Goal: Entertainment & Leisure: Consume media (video, audio)

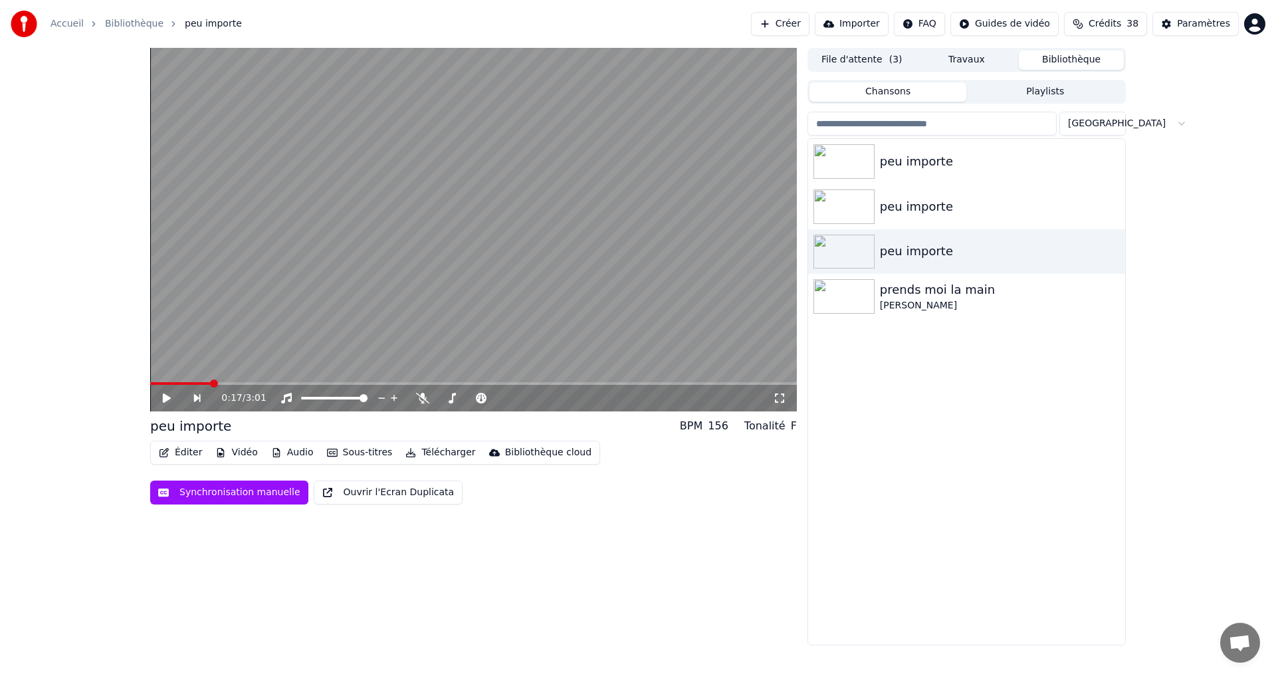
click at [168, 381] on video at bounding box center [473, 230] width 647 height 364
click at [168, 384] on span at bounding box center [180, 383] width 61 height 3
click at [167, 383] on span at bounding box center [159, 383] width 18 height 3
click at [175, 382] on video at bounding box center [473, 230] width 647 height 364
click at [175, 382] on div "0:23 / 3:01" at bounding box center [473, 230] width 647 height 364
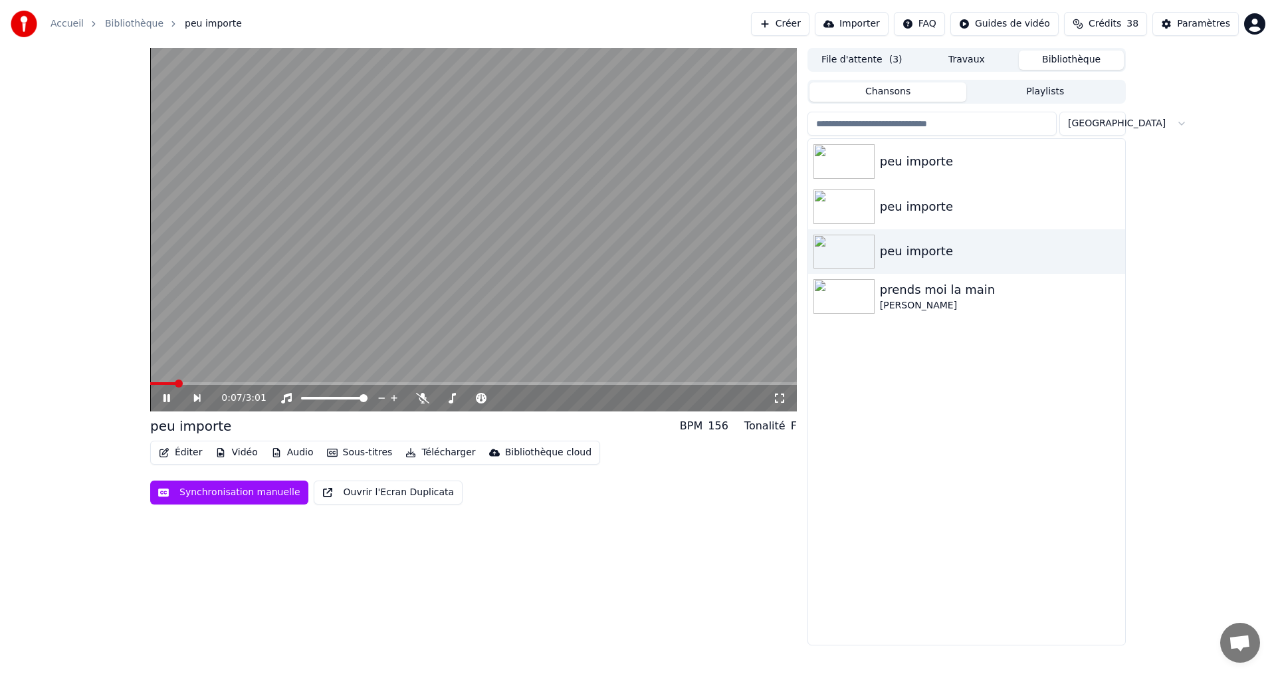
click at [175, 383] on span at bounding box center [162, 383] width 25 height 3
click at [187, 380] on video at bounding box center [473, 230] width 647 height 364
click at [185, 382] on span at bounding box center [177, 383] width 54 height 3
click at [179, 382] on span at bounding box center [164, 383] width 29 height 3
click at [168, 397] on icon at bounding box center [167, 398] width 8 height 9
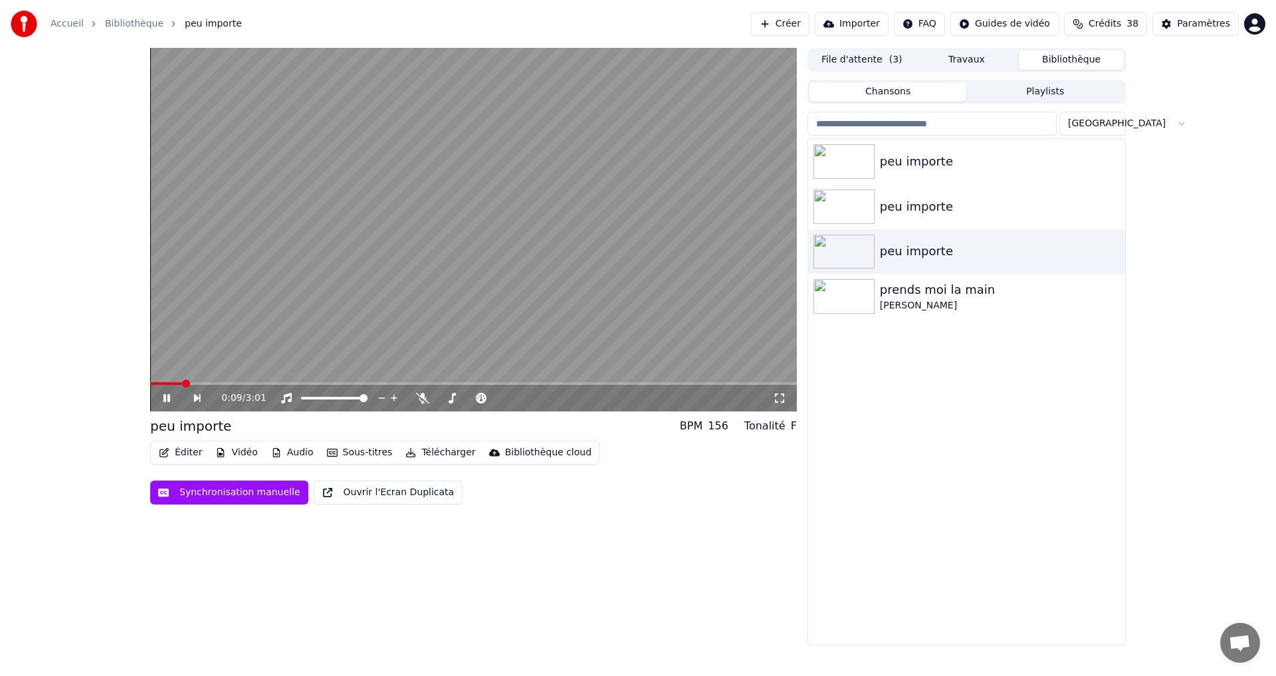
click at [181, 385] on span at bounding box center [166, 383] width 32 height 3
click at [183, 383] on span at bounding box center [177, 383] width 55 height 3
click at [181, 382] on span at bounding box center [166, 383] width 32 height 3
click at [181, 382] on video at bounding box center [473, 230] width 647 height 364
click at [179, 383] on span at bounding box center [176, 383] width 53 height 3
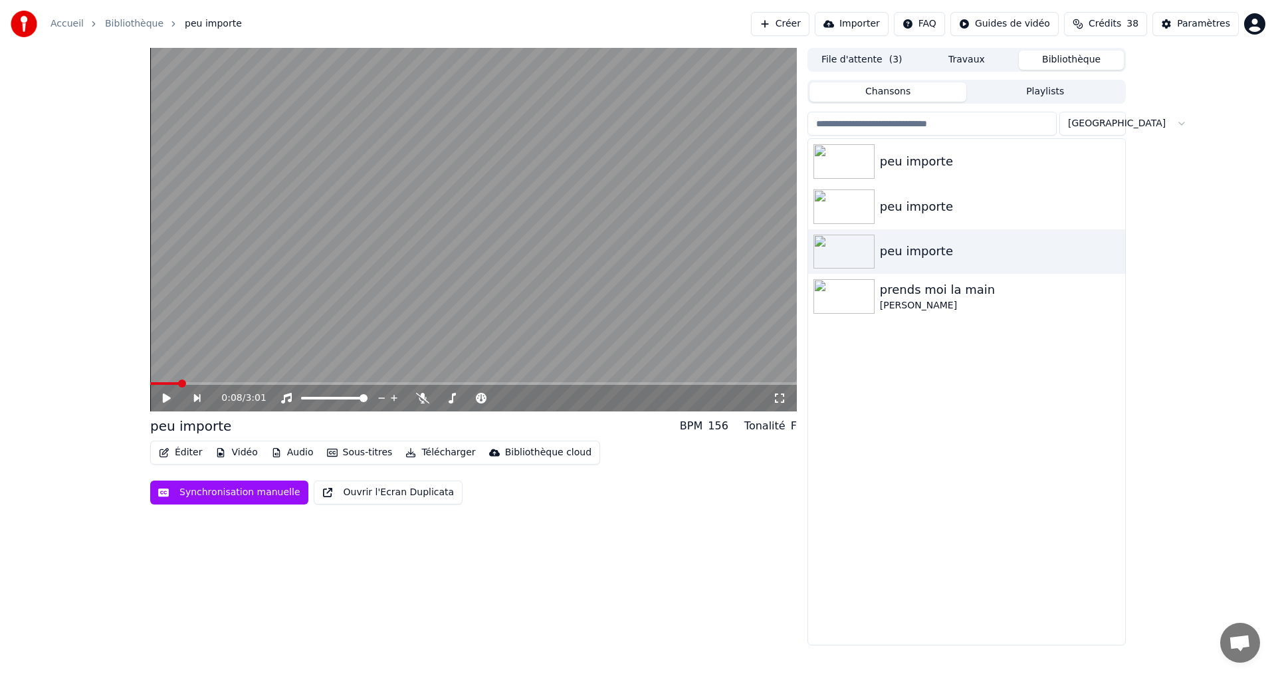
click at [170, 396] on icon at bounding box center [176, 398] width 31 height 11
click at [171, 396] on icon at bounding box center [176, 398] width 31 height 11
click at [183, 384] on span at bounding box center [168, 383] width 36 height 3
click at [170, 397] on icon at bounding box center [176, 398] width 31 height 11
click at [169, 384] on span at bounding box center [189, 383] width 78 height 3
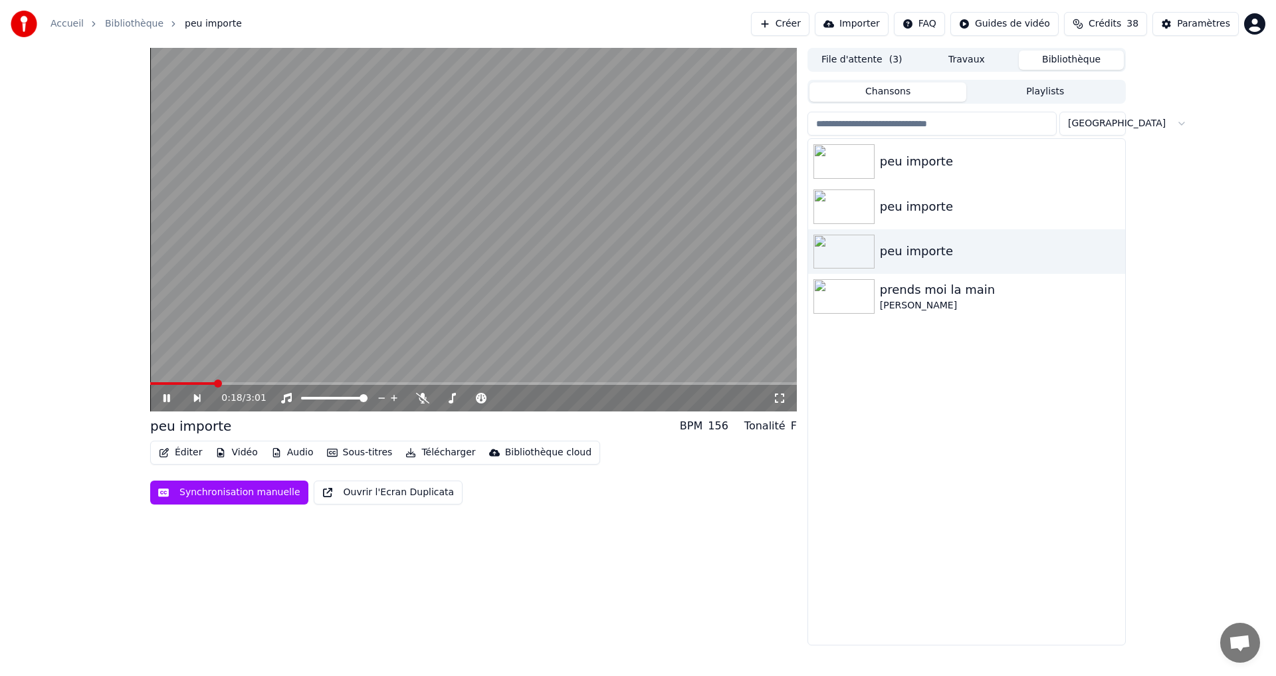
click at [177, 382] on video at bounding box center [473, 230] width 647 height 364
click at [177, 383] on span at bounding box center [164, 383] width 29 height 3
click at [171, 396] on icon at bounding box center [176, 398] width 31 height 11
click at [167, 398] on icon at bounding box center [176, 398] width 31 height 11
click at [173, 386] on div "0:25 / 3:01" at bounding box center [473, 398] width 647 height 27
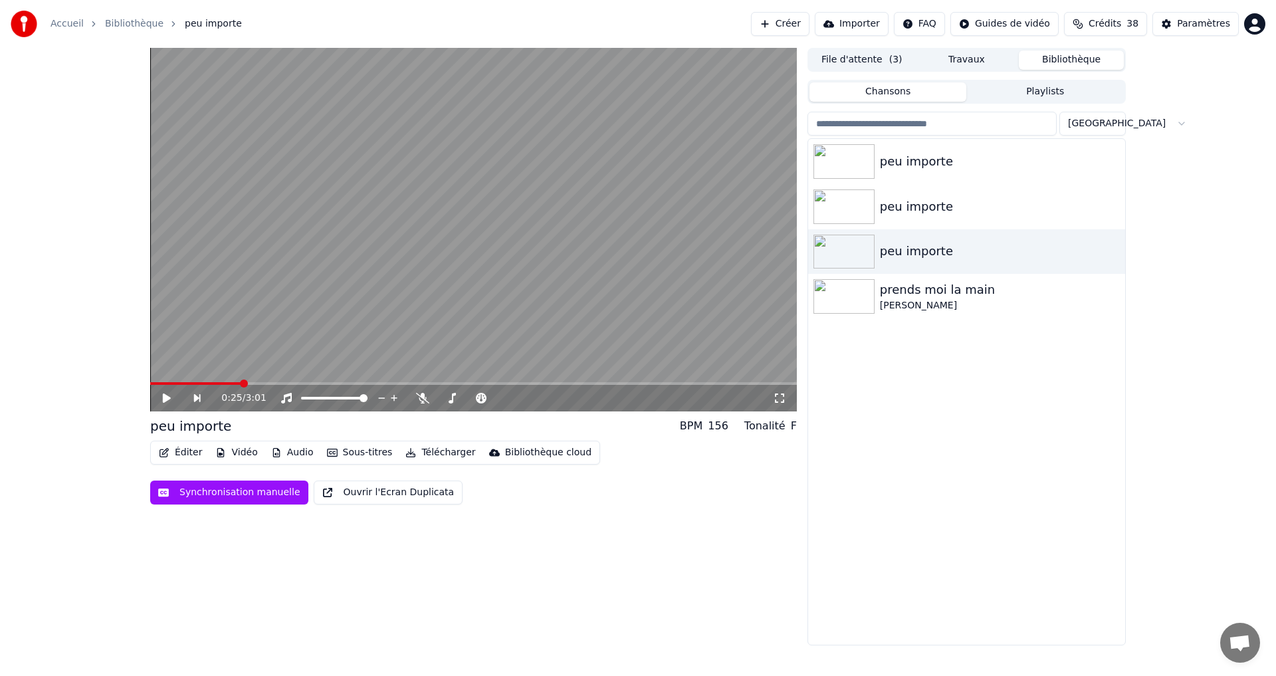
click at [173, 384] on span at bounding box center [195, 383] width 90 height 3
click at [168, 394] on icon at bounding box center [176, 398] width 31 height 11
click at [179, 383] on span at bounding box center [164, 383] width 29 height 3
click at [182, 383] on span at bounding box center [166, 383] width 32 height 3
click at [183, 384] on span at bounding box center [175, 383] width 51 height 3
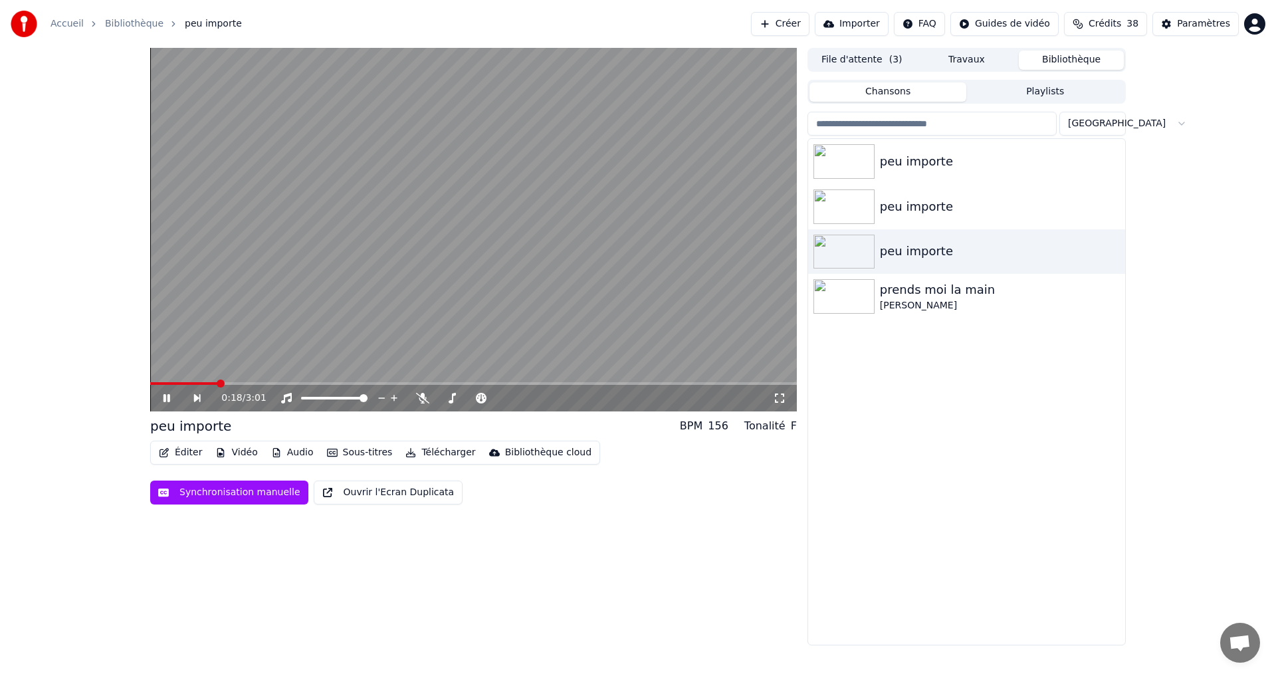
click at [170, 394] on icon at bounding box center [176, 398] width 31 height 11
